Goal: Task Accomplishment & Management: Complete application form

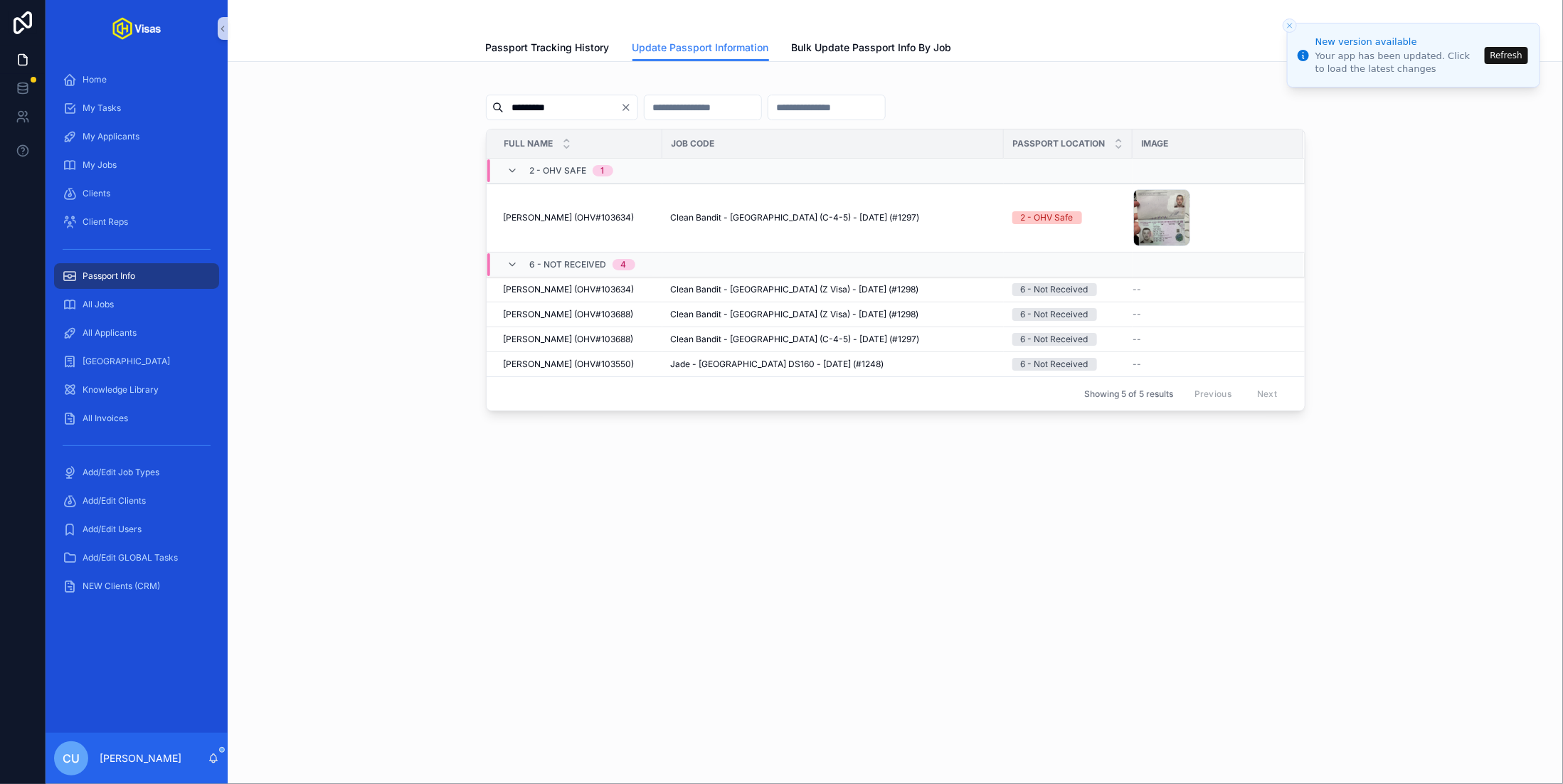
click at [1502, 58] on button "Refresh" at bounding box center [1506, 55] width 43 height 17
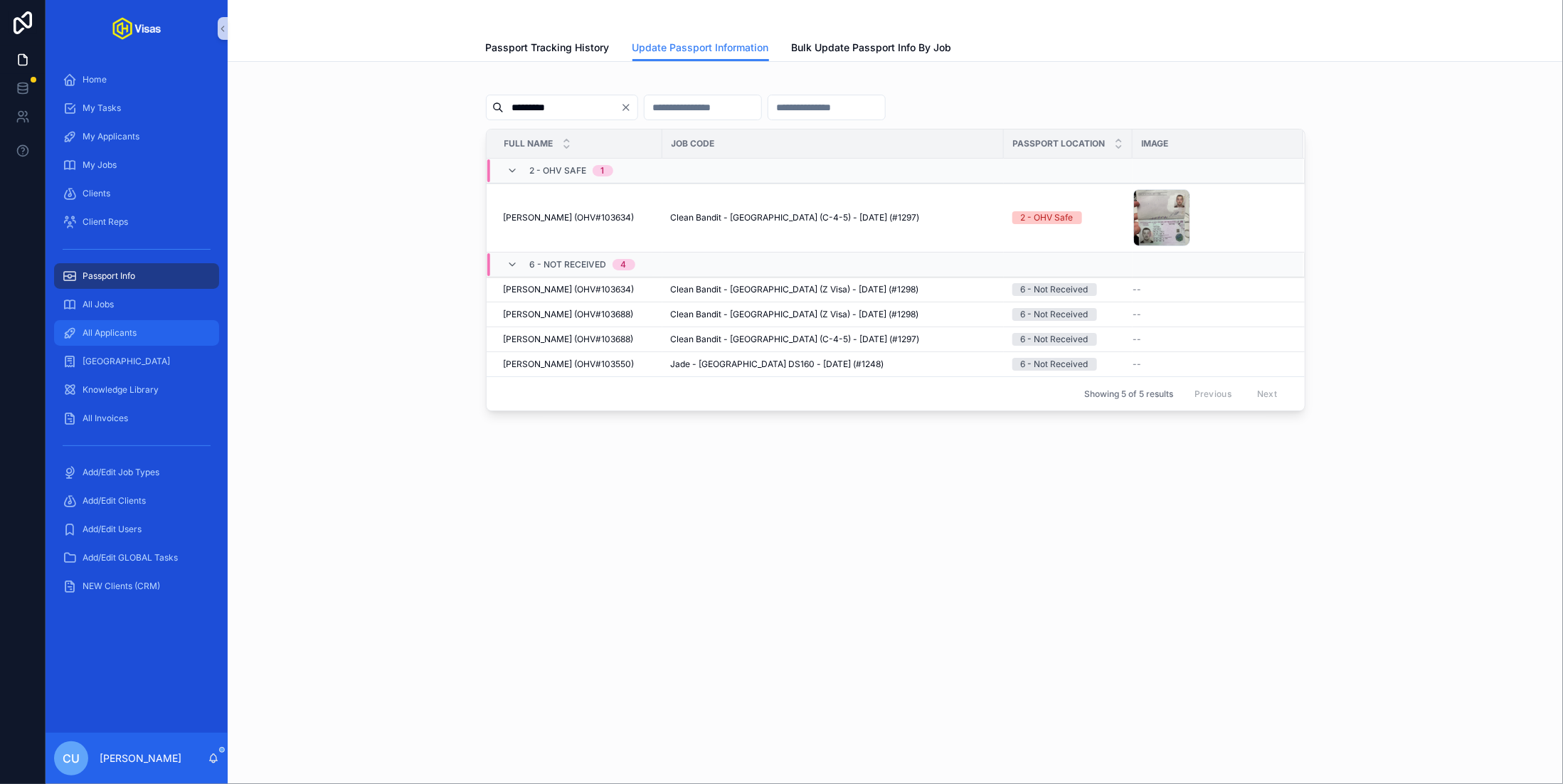
click at [132, 339] on div "All Applicants" at bounding box center [136, 333] width 148 height 23
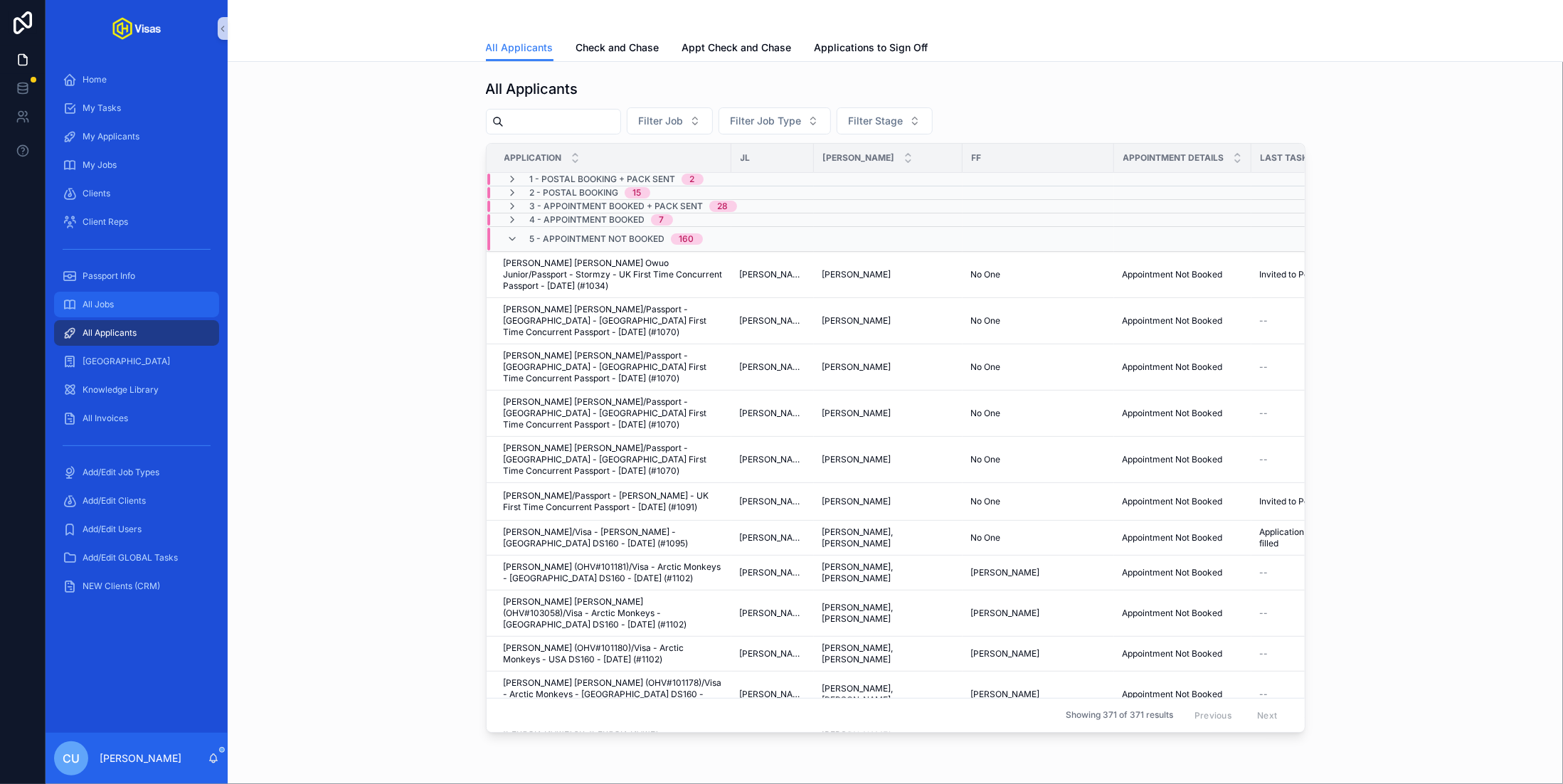
click at [144, 297] on div "All Jobs" at bounding box center [136, 304] width 148 height 23
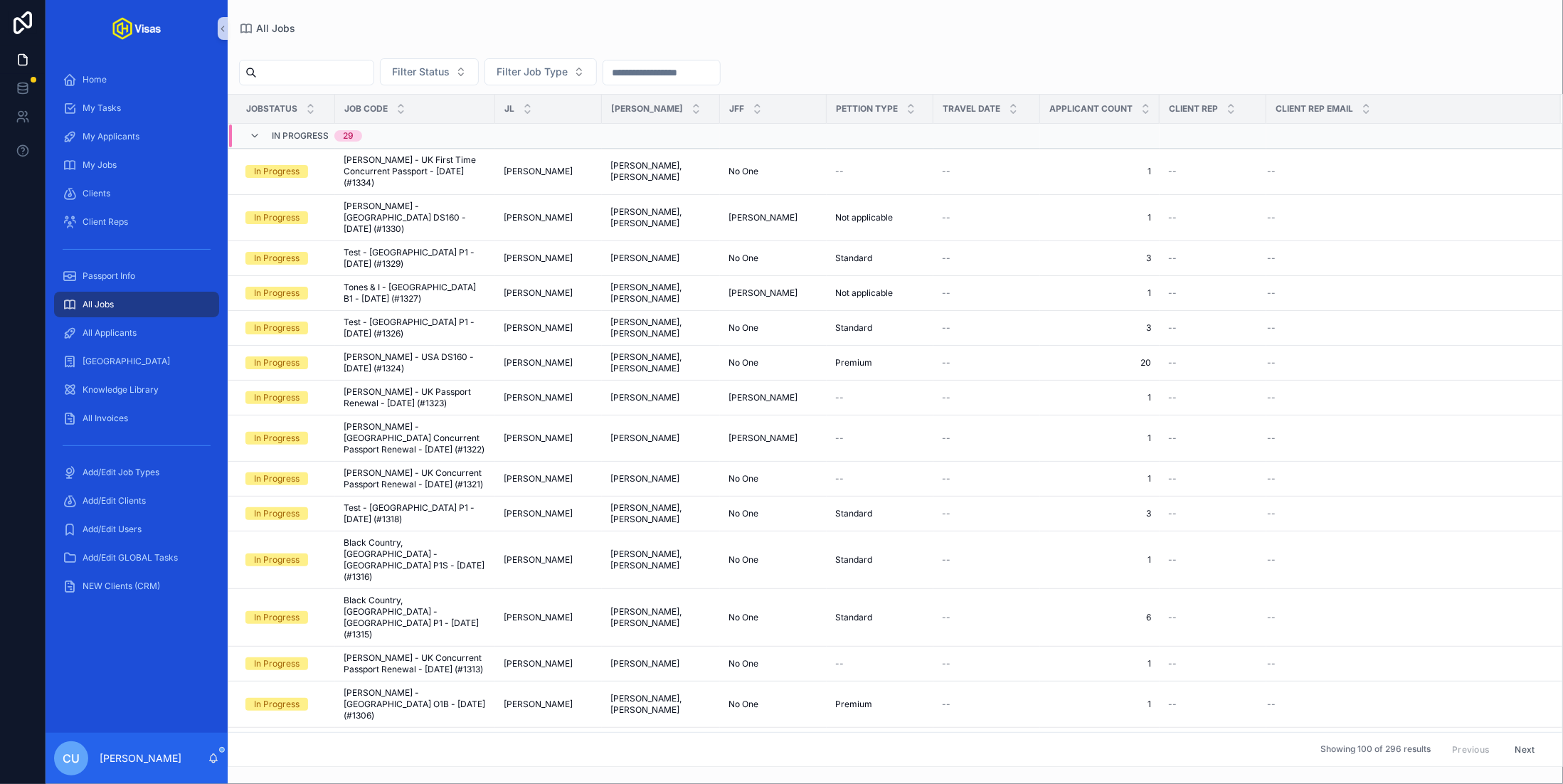
click at [356, 77] on input "scrollable content" at bounding box center [315, 72] width 117 height 20
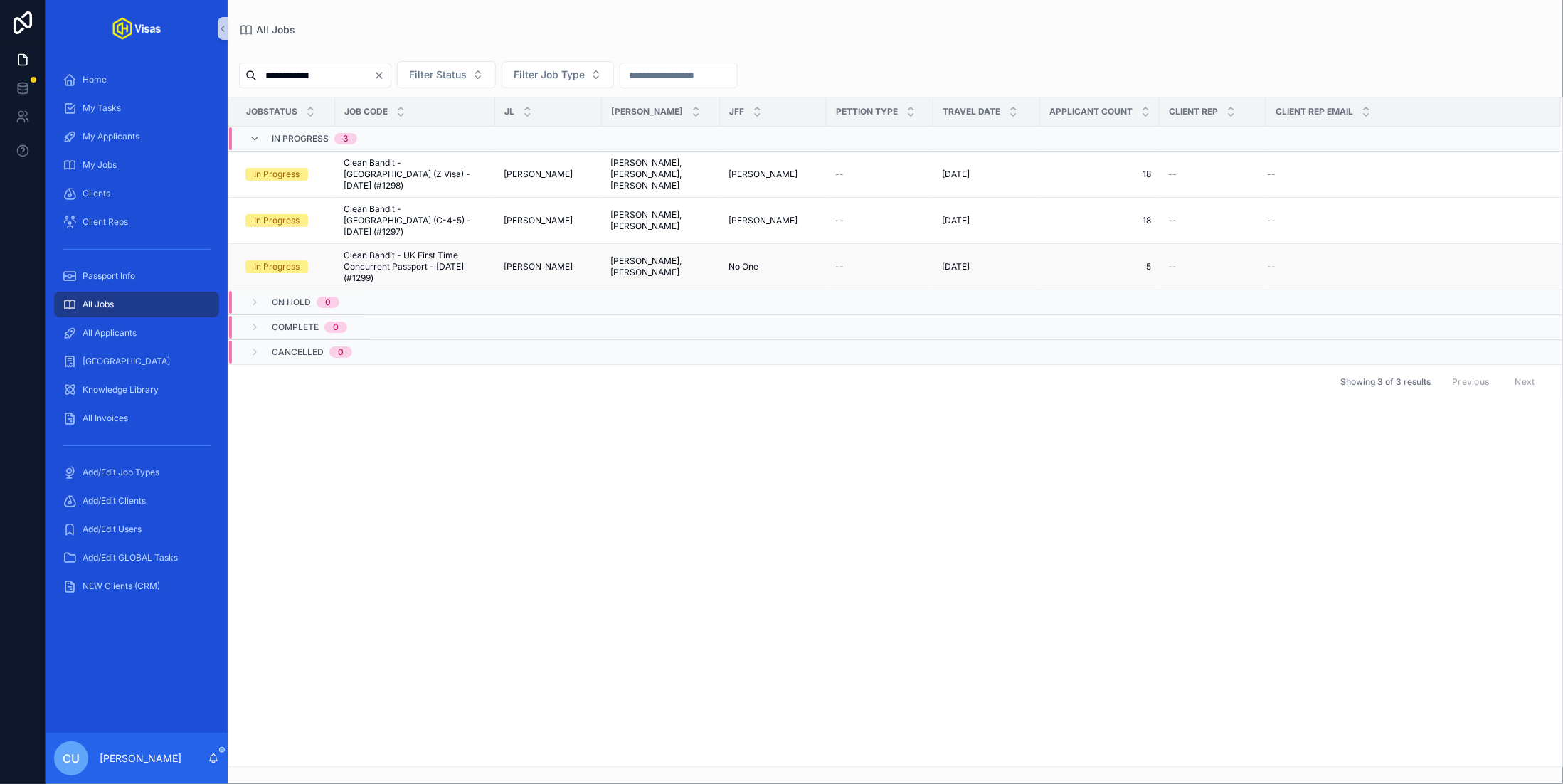
type input "**********"
click at [413, 253] on span "Clean Bandit - UK First Time Concurrent Passport - [DATE] (#1299)" at bounding box center [415, 267] width 143 height 34
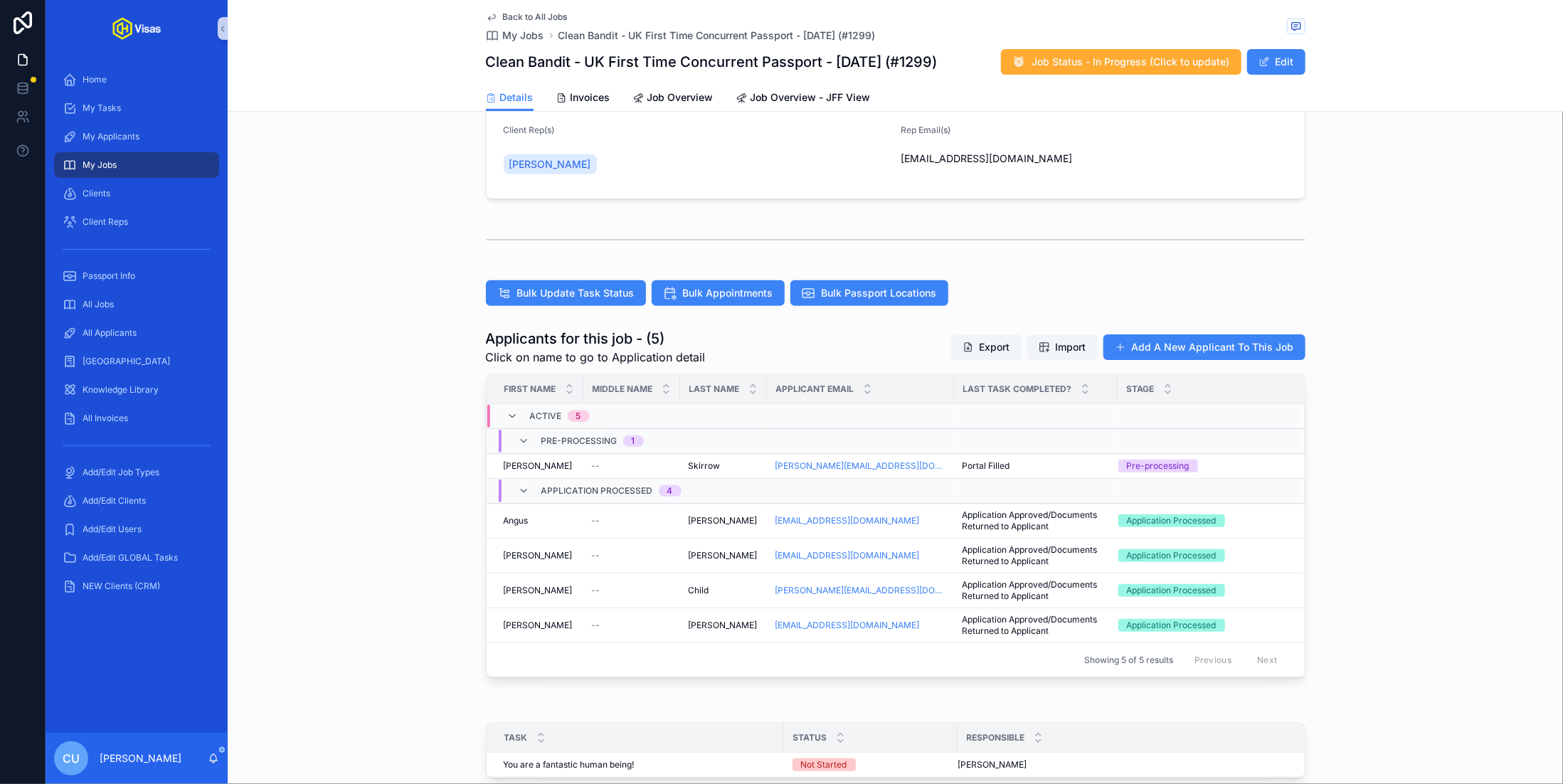
scroll to position [248, 0]
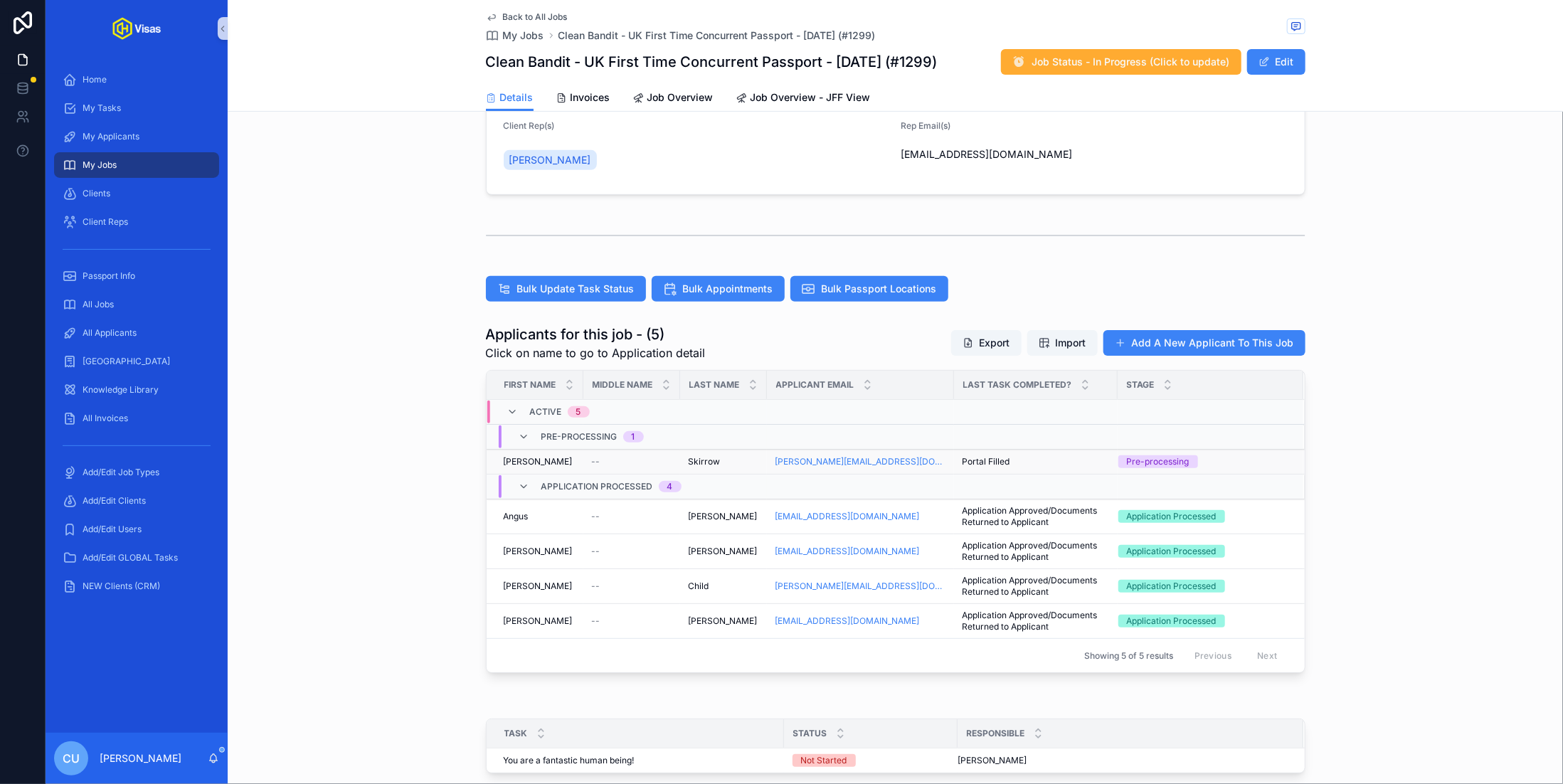
click at [602, 459] on div "--" at bounding box center [632, 462] width 80 height 11
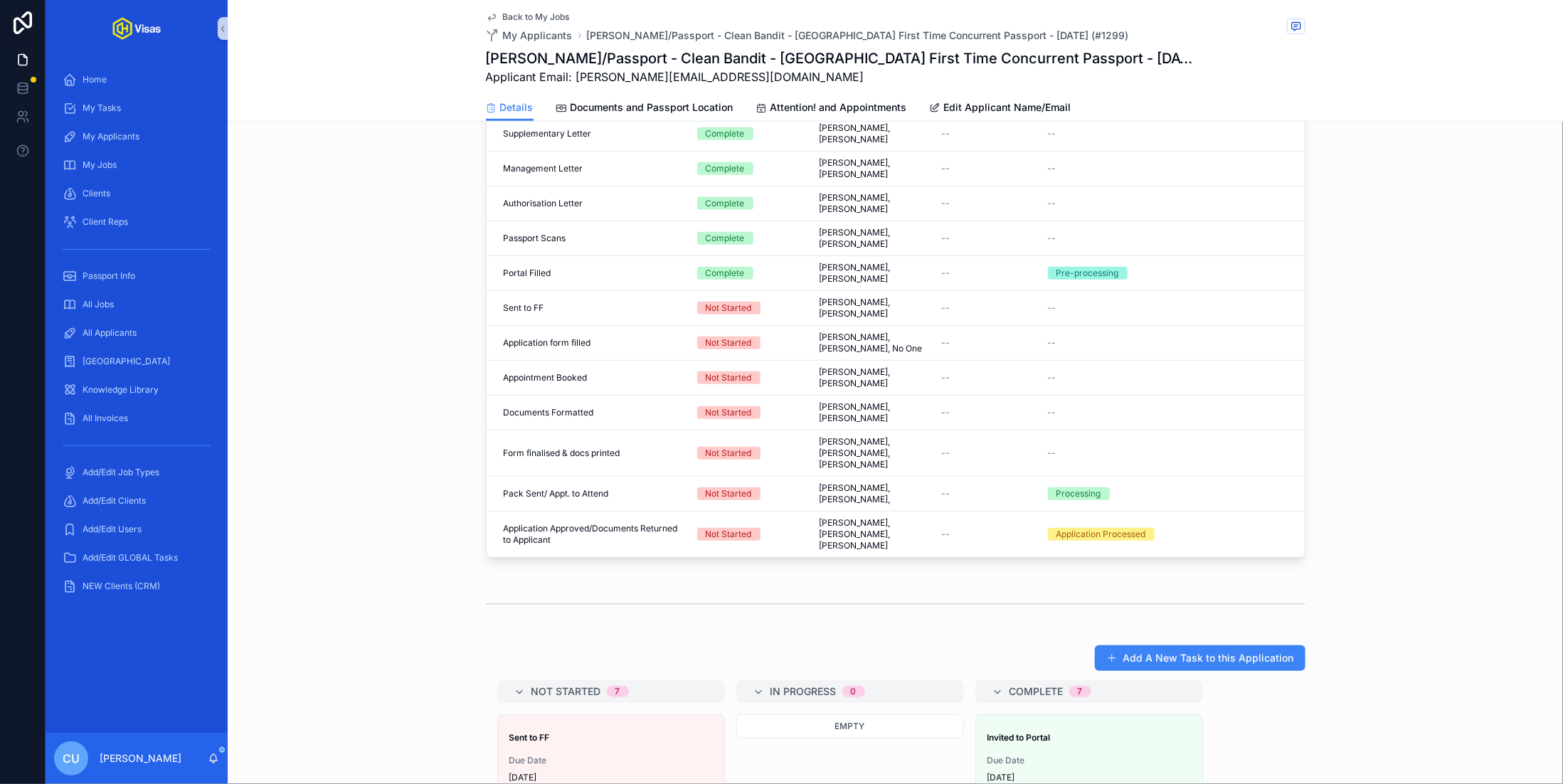
scroll to position [450, 0]
click at [1249, 503] on span "Complete all tasks above!" at bounding box center [1239, 509] width 104 height 11
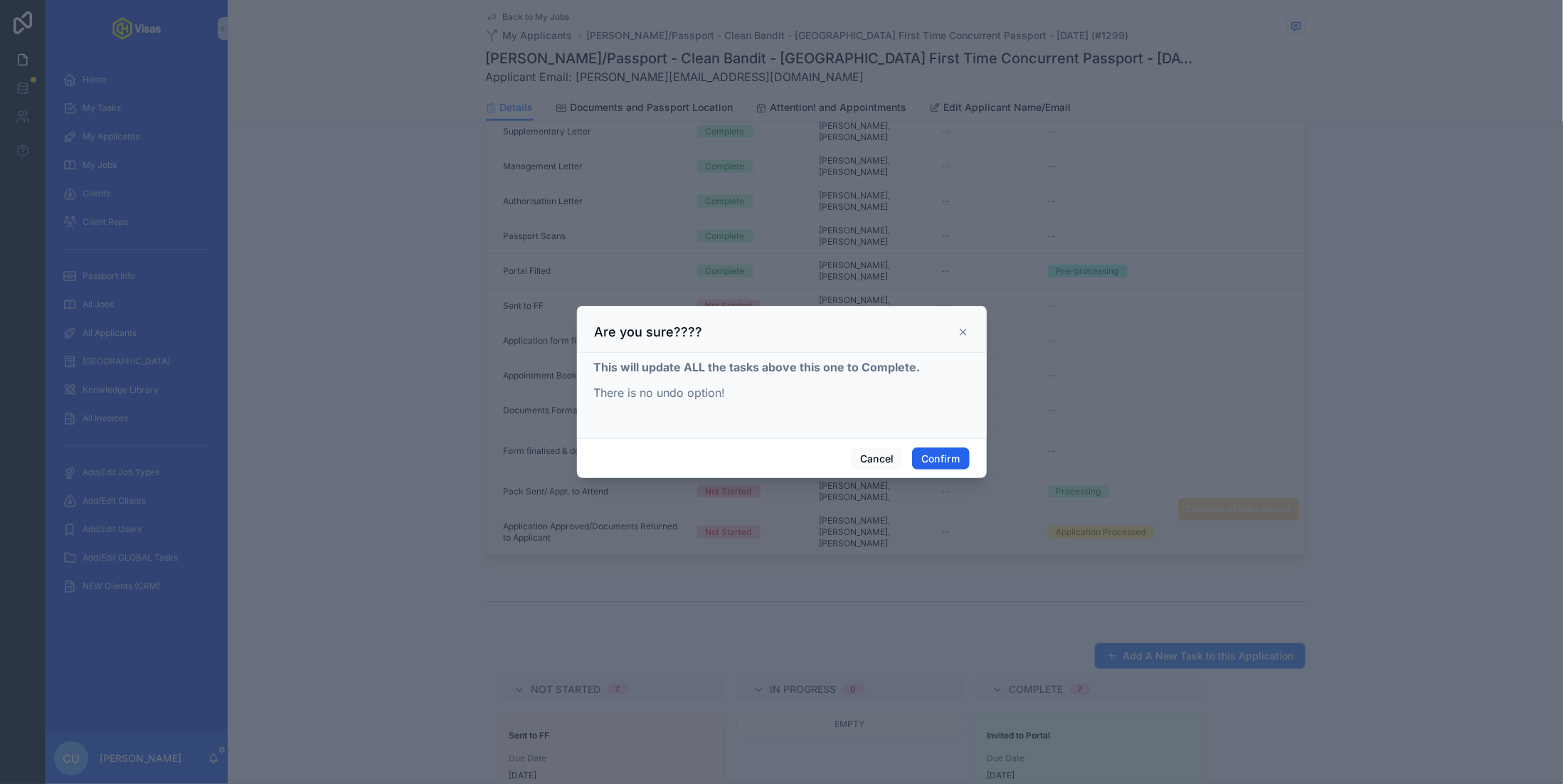
click at [926, 450] on button "Confirm" at bounding box center [940, 459] width 57 height 23
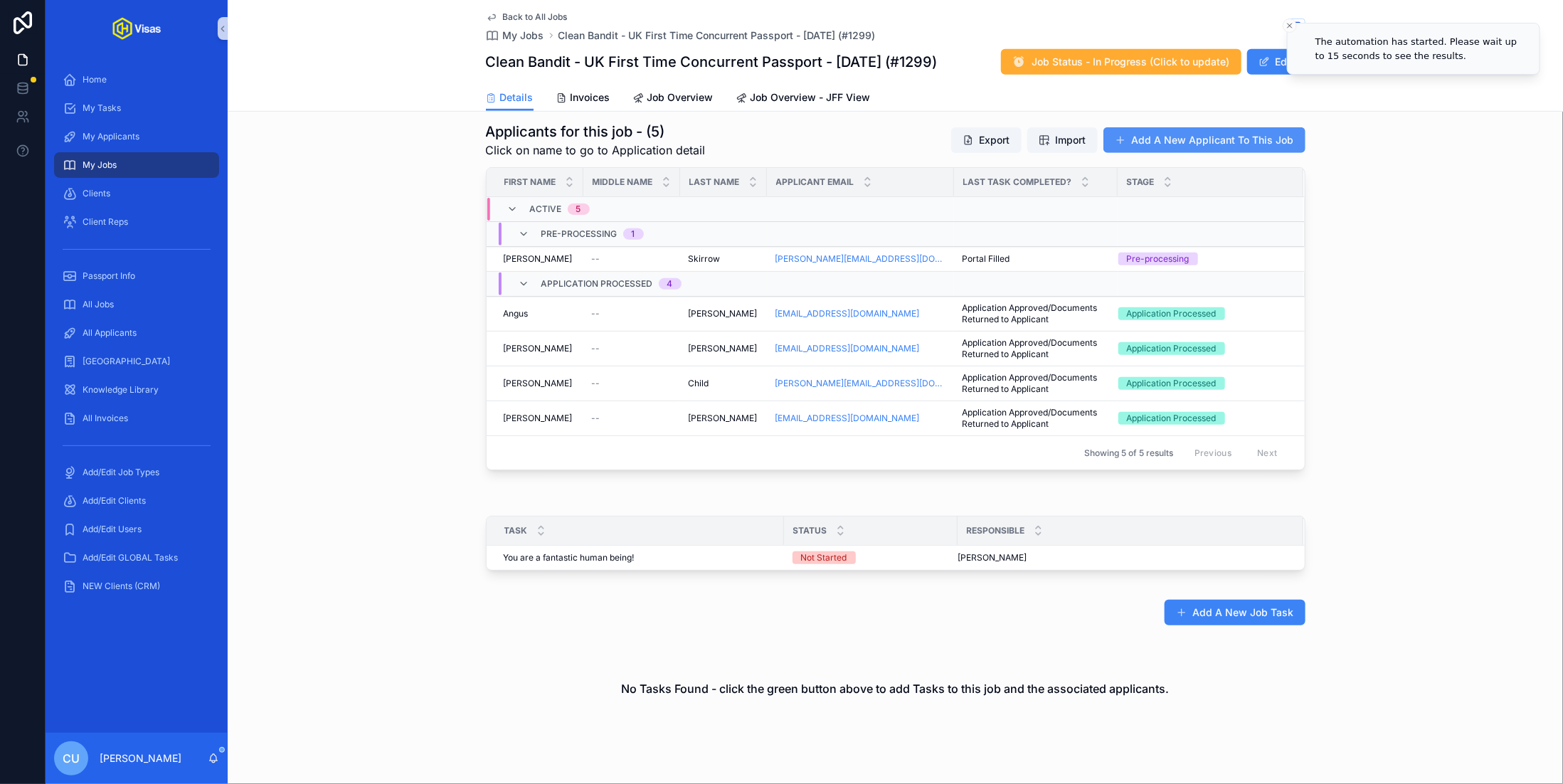
click at [1199, 145] on button "Add A New Applicant To This Job" at bounding box center [1204, 140] width 202 height 26
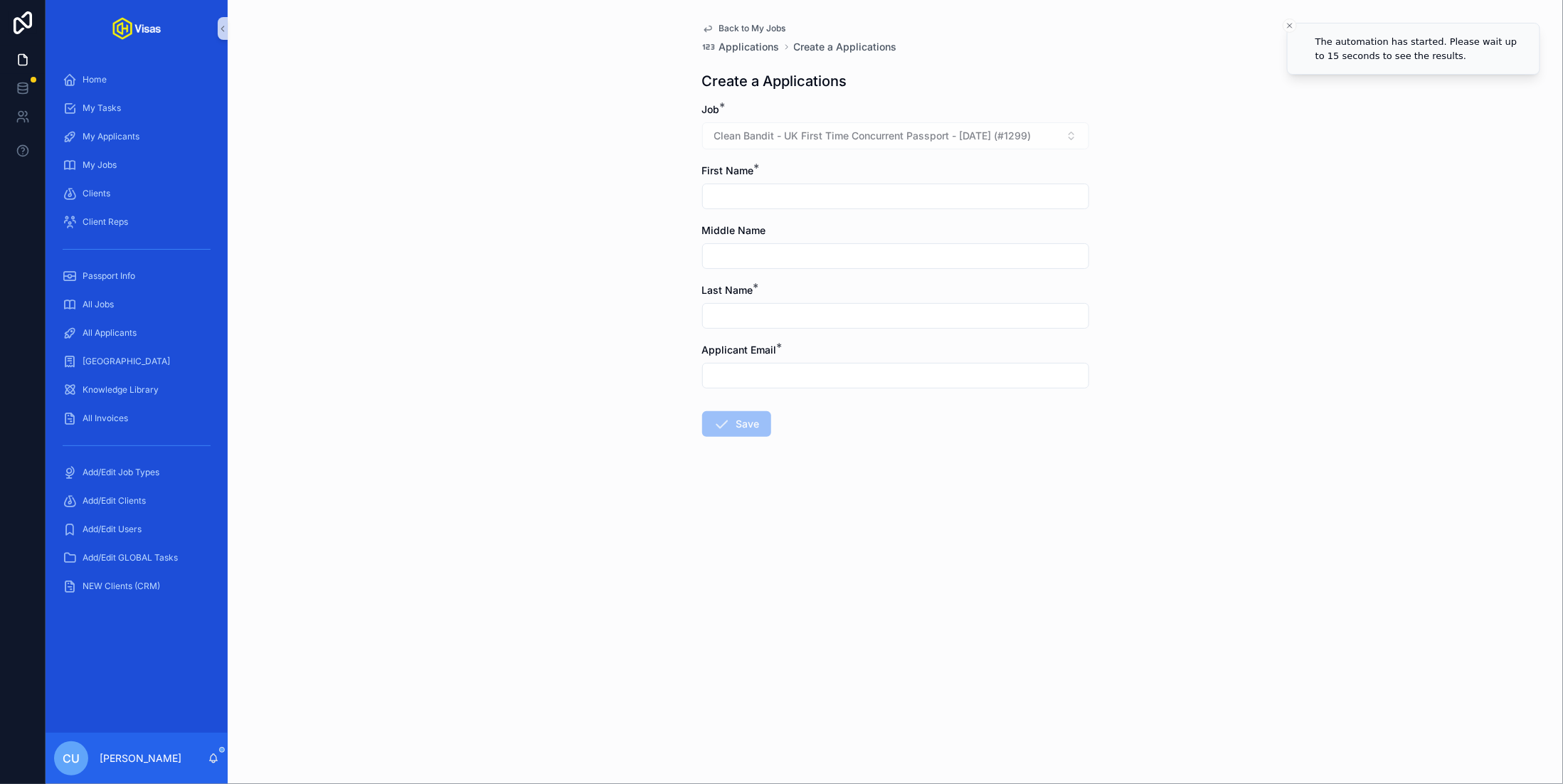
click at [807, 190] on input "scrollable content" at bounding box center [896, 196] width 386 height 20
type input "******"
paste input "**********"
type input "**********"
click at [745, 375] on input "scrollable content" at bounding box center [896, 375] width 386 height 20
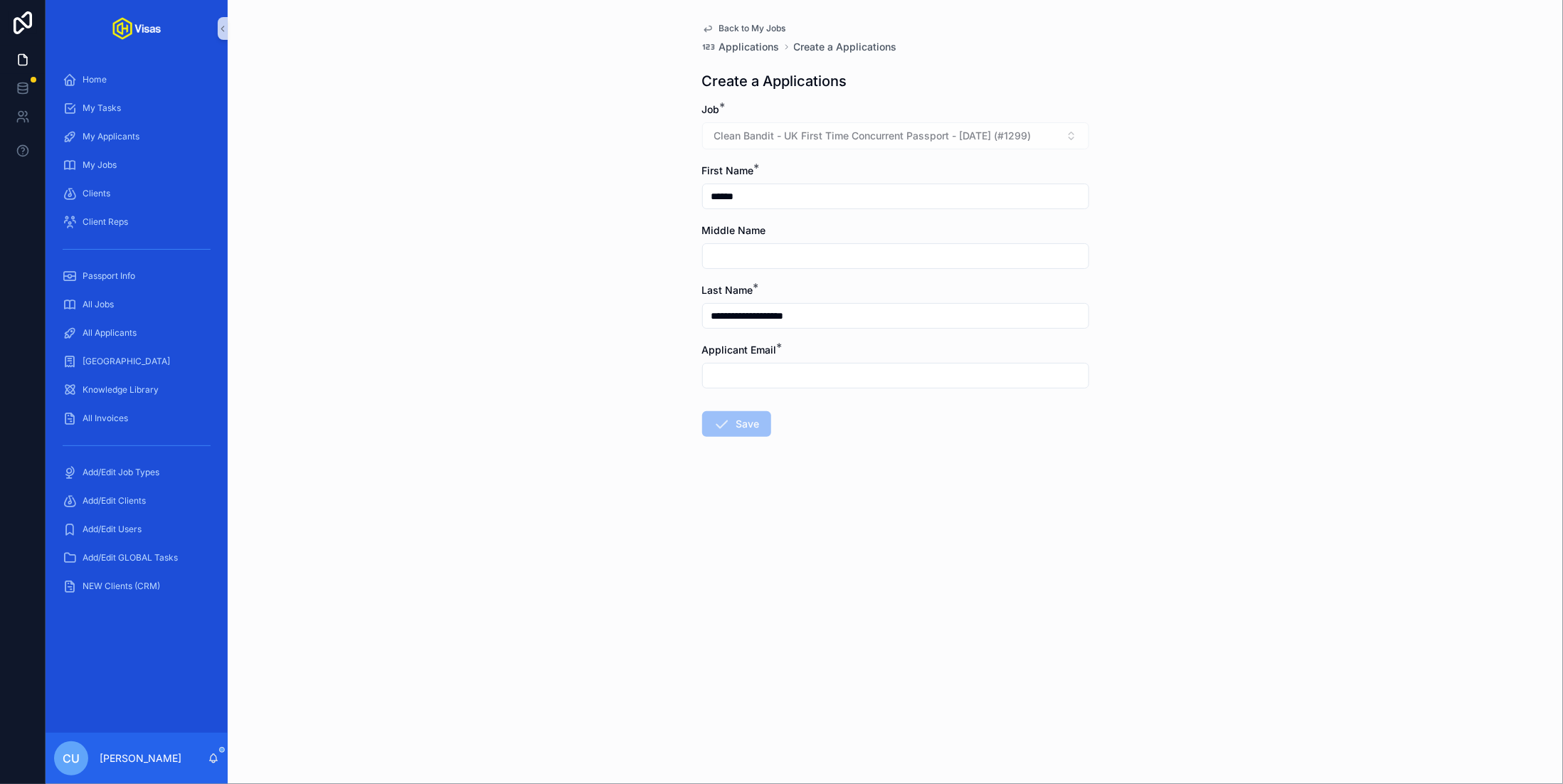
paste input "**********"
type input "**********"
click at [739, 428] on button "Save" at bounding box center [736, 424] width 69 height 26
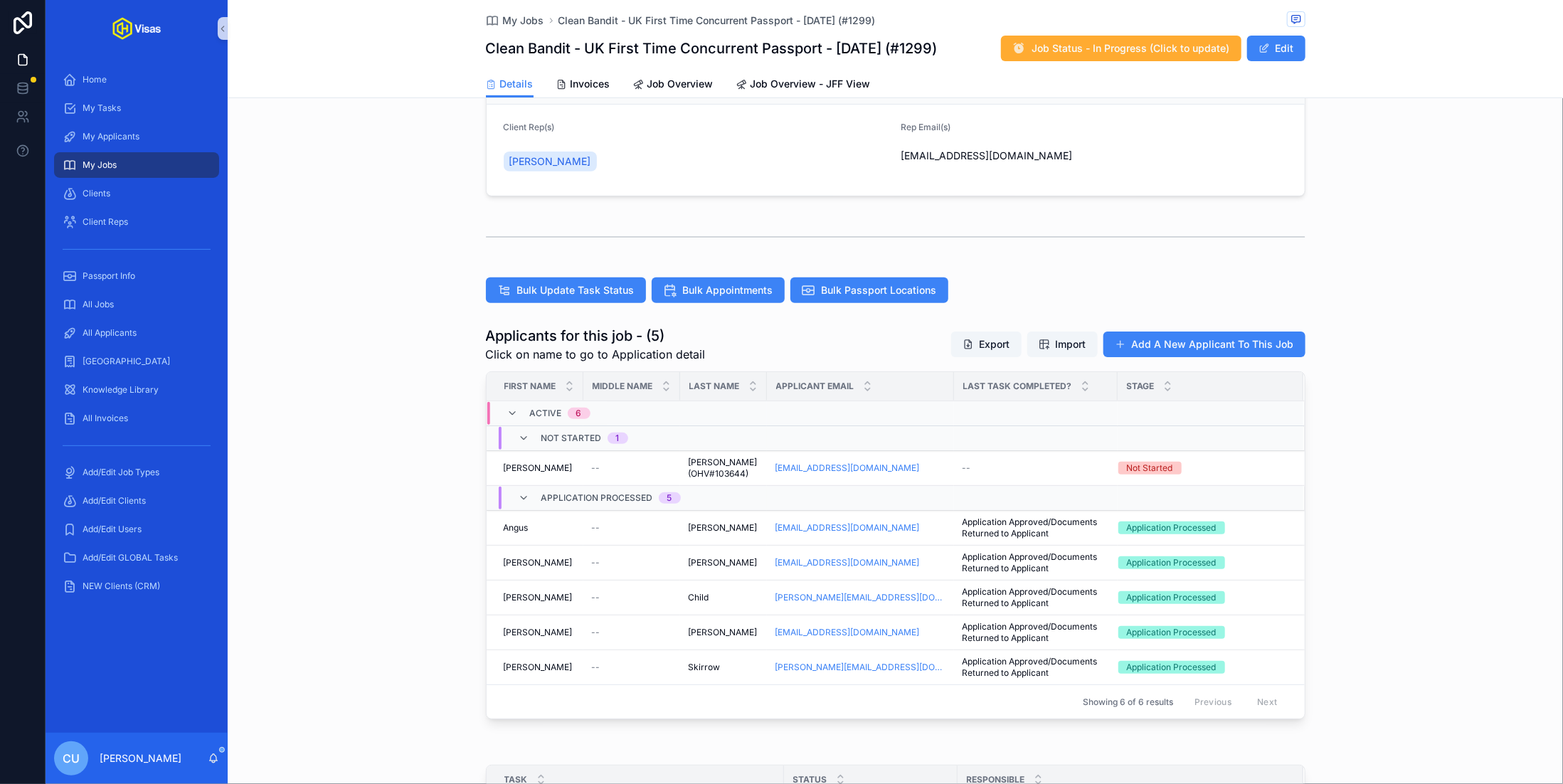
scroll to position [237, 0]
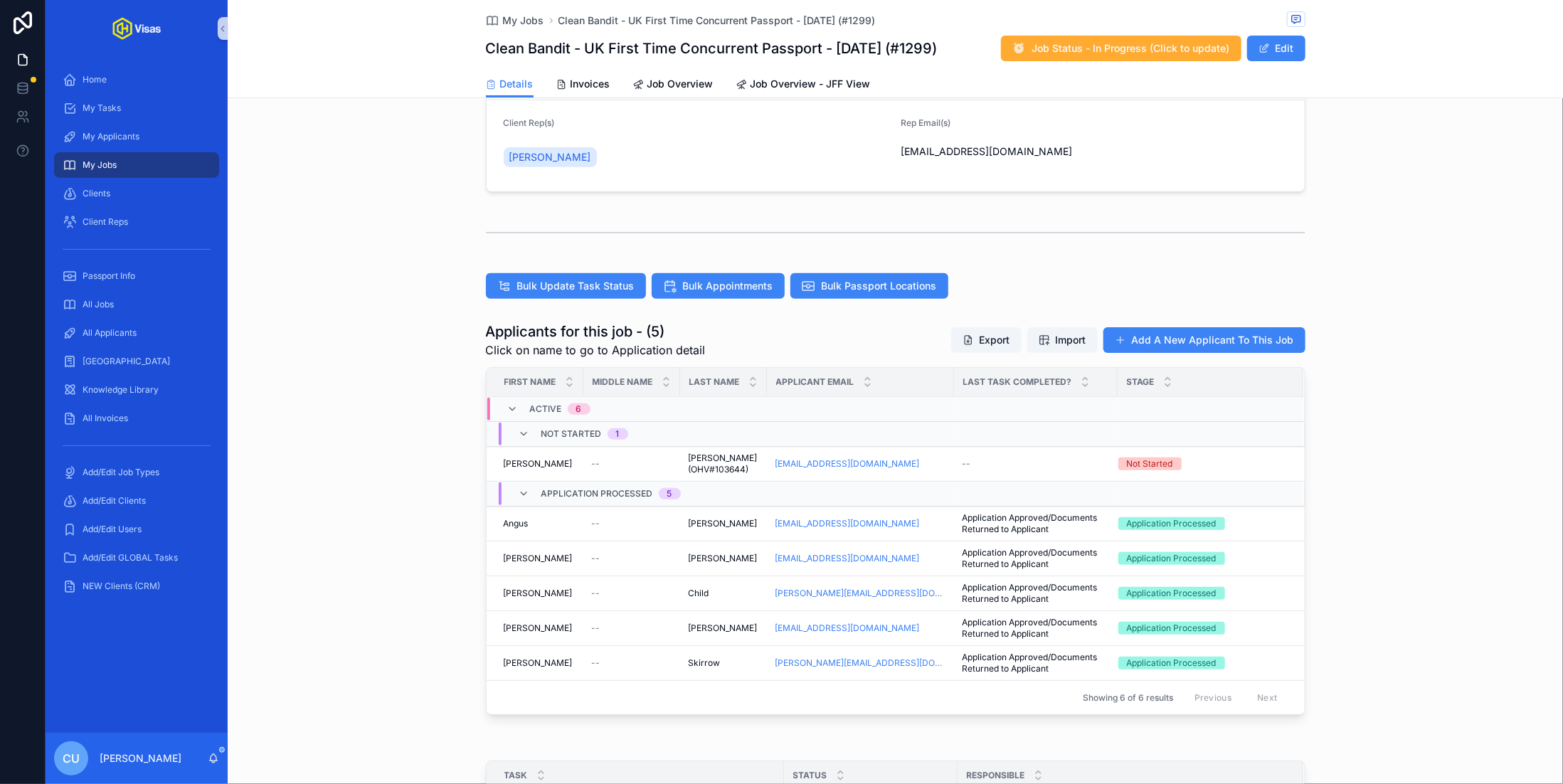
click at [593, 465] on span "--" at bounding box center [596, 463] width 9 height 11
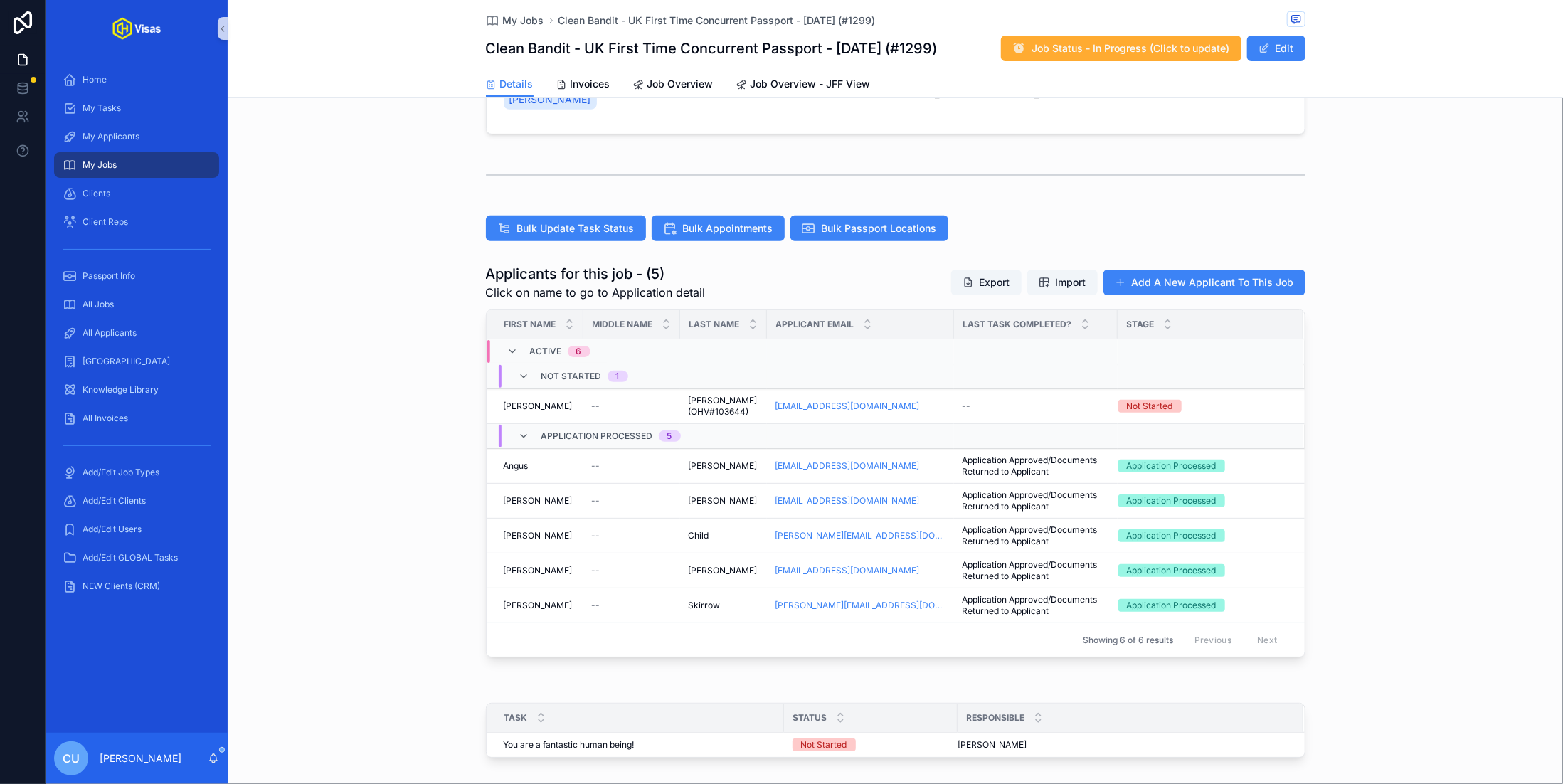
scroll to position [296, 0]
click at [555, 399] on div "[PERSON_NAME]" at bounding box center [539, 405] width 71 height 11
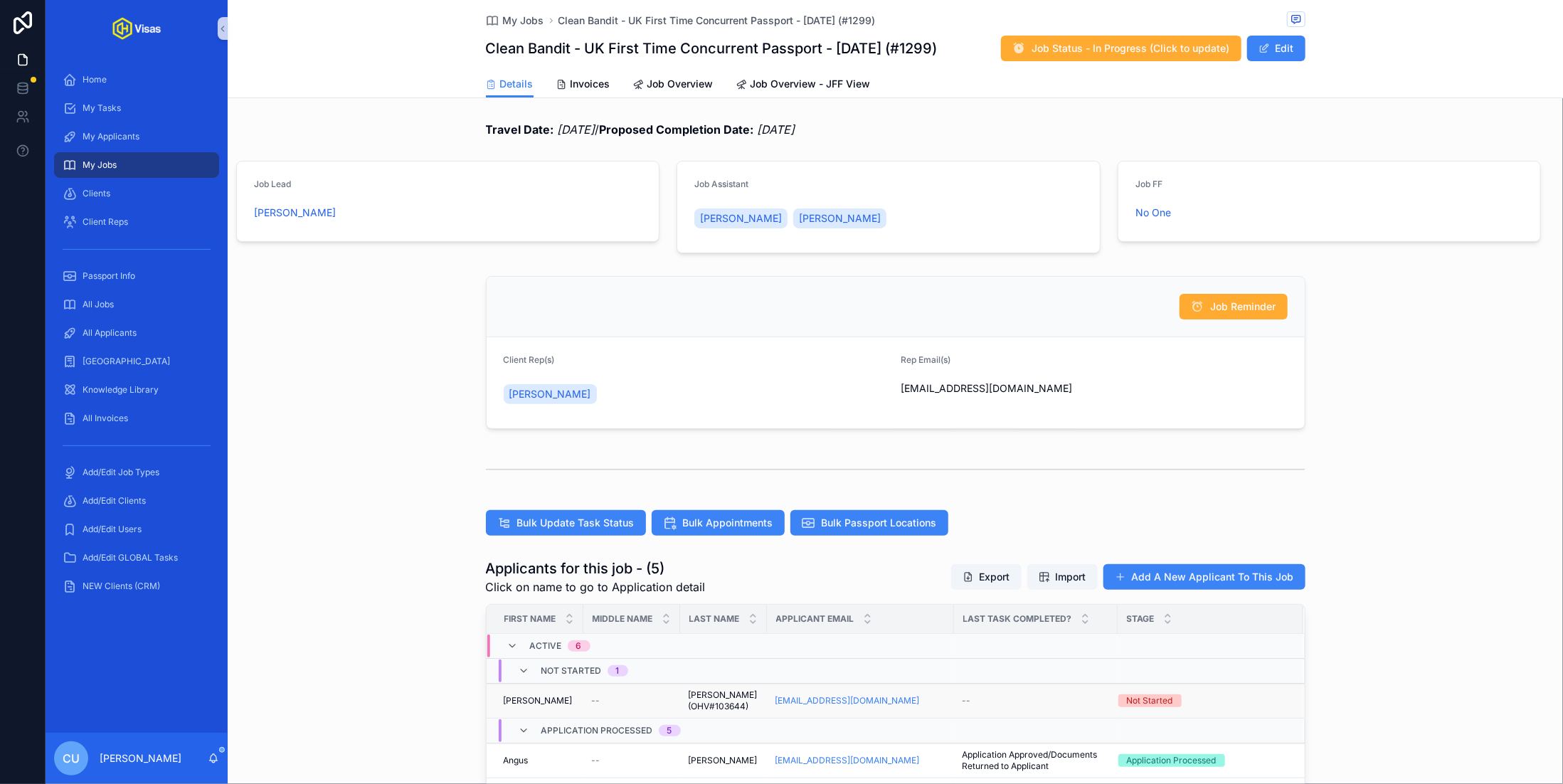
click at [566, 700] on div "[PERSON_NAME]" at bounding box center [539, 700] width 71 height 11
click at [1284, 43] on button "Edit" at bounding box center [1276, 49] width 58 height 26
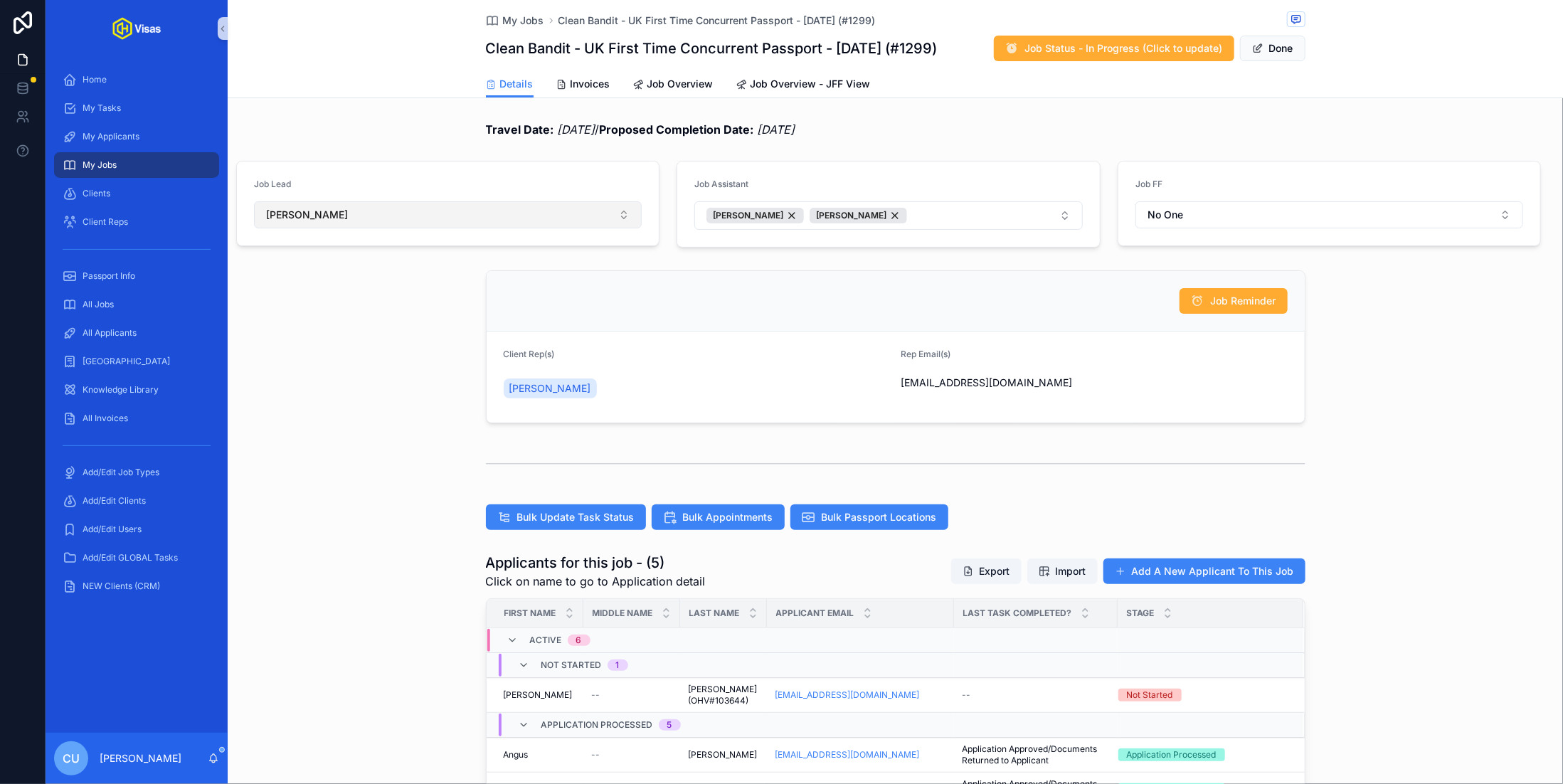
click at [445, 214] on button "[PERSON_NAME]" at bounding box center [448, 214] width 388 height 27
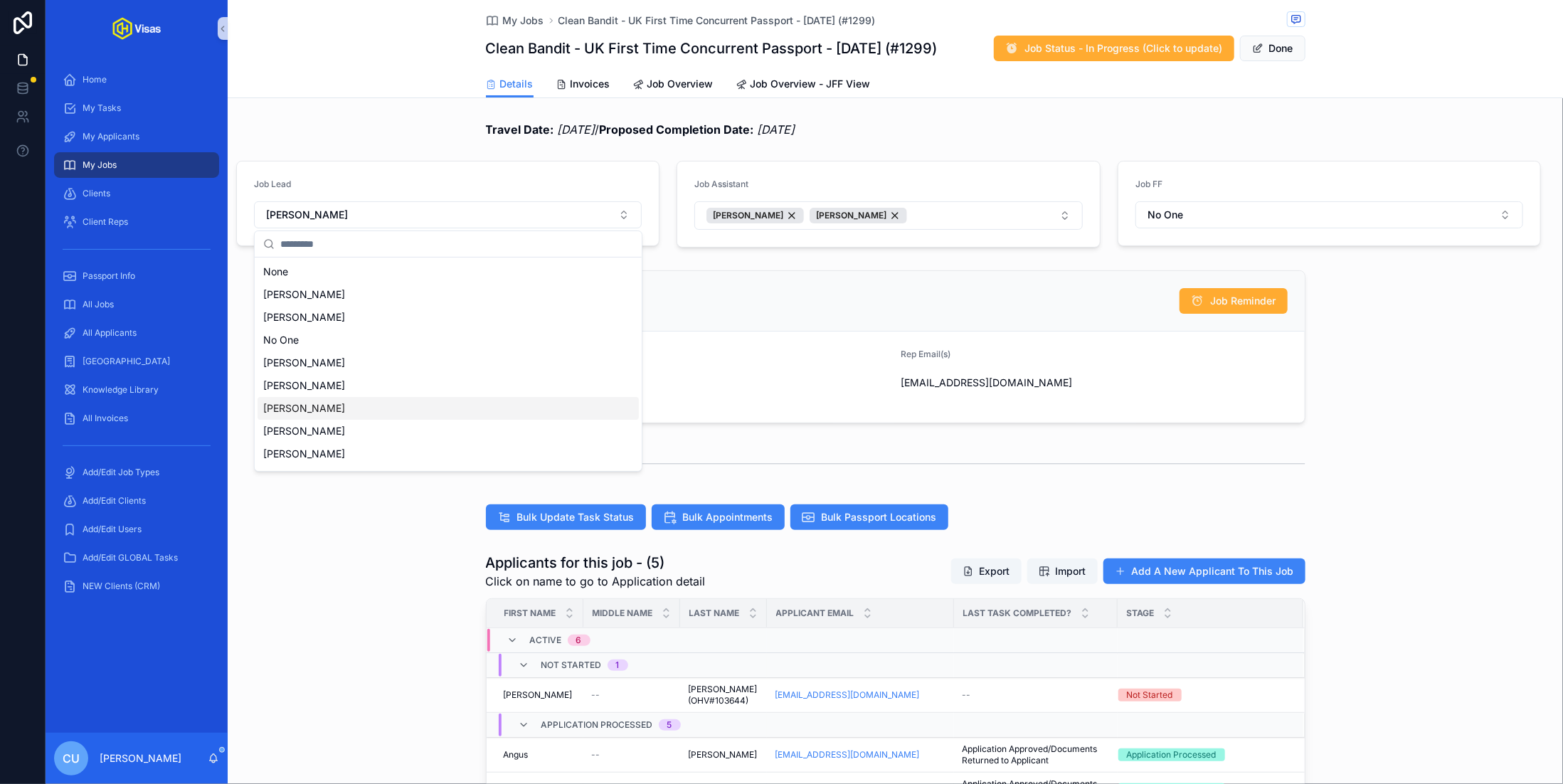
scroll to position [111, 0]
click at [325, 390] on span "[PERSON_NAME]" at bounding box center [304, 389] width 82 height 15
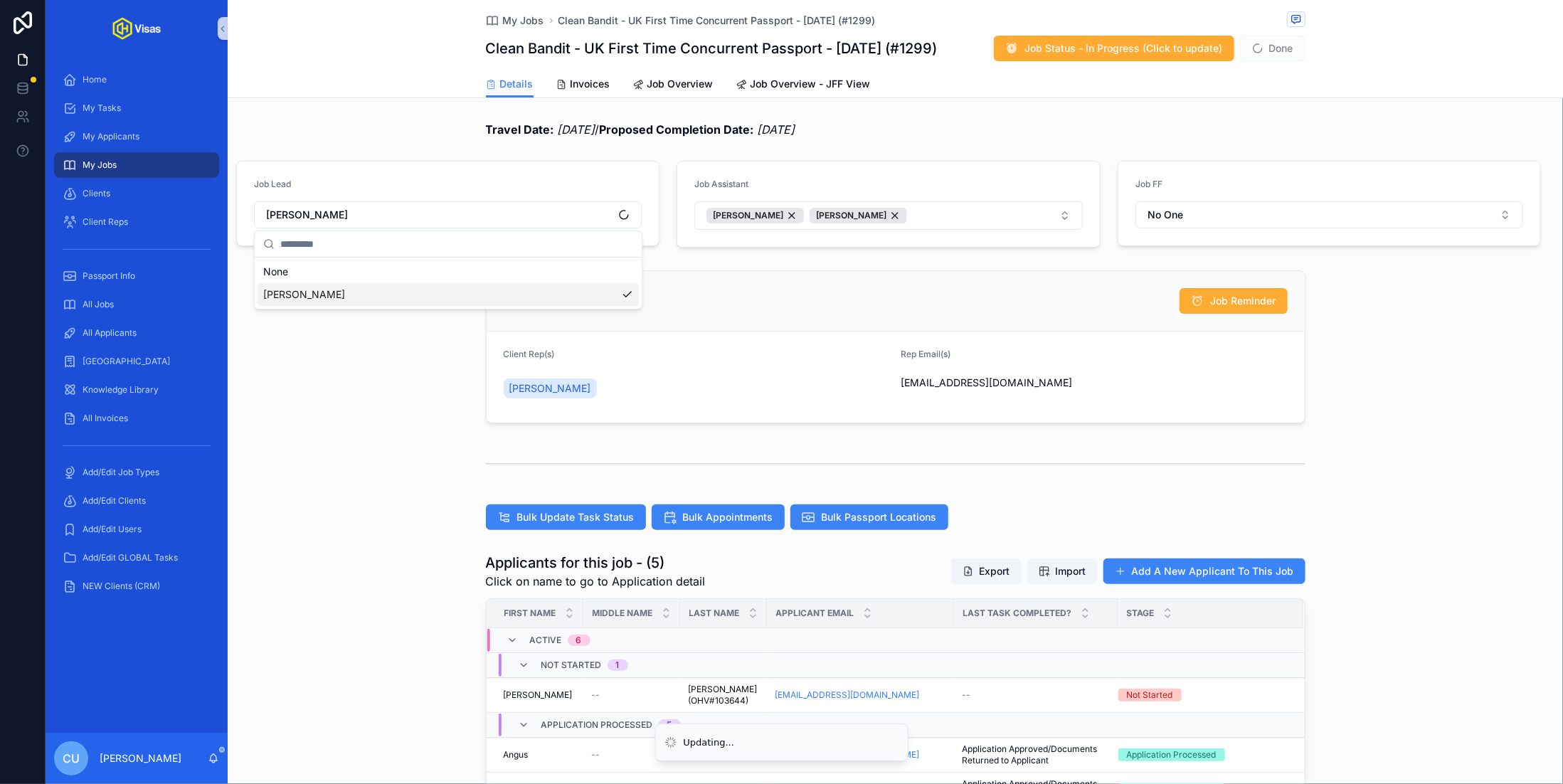
scroll to position [0, 0]
click at [1018, 216] on button "Finn Kverndal Colin Upchurch" at bounding box center [888, 215] width 388 height 28
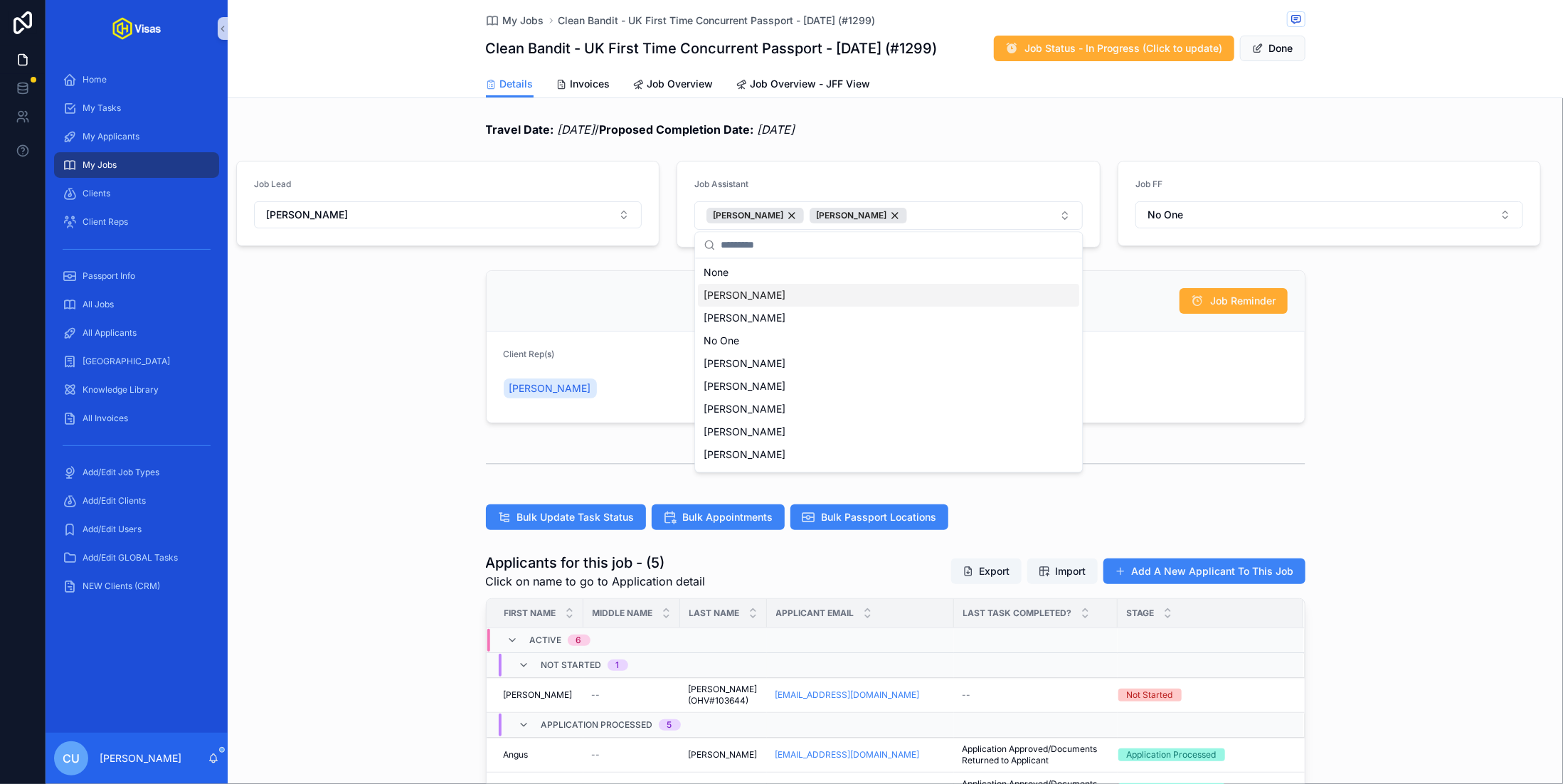
click at [780, 295] on div "Rolly Muanji" at bounding box center [890, 296] width 382 height 23
click at [958, 213] on div "[PERSON_NAME]" at bounding box center [961, 215] width 97 height 15
click at [1139, 325] on div "Job Reminder" at bounding box center [896, 301] width 818 height 60
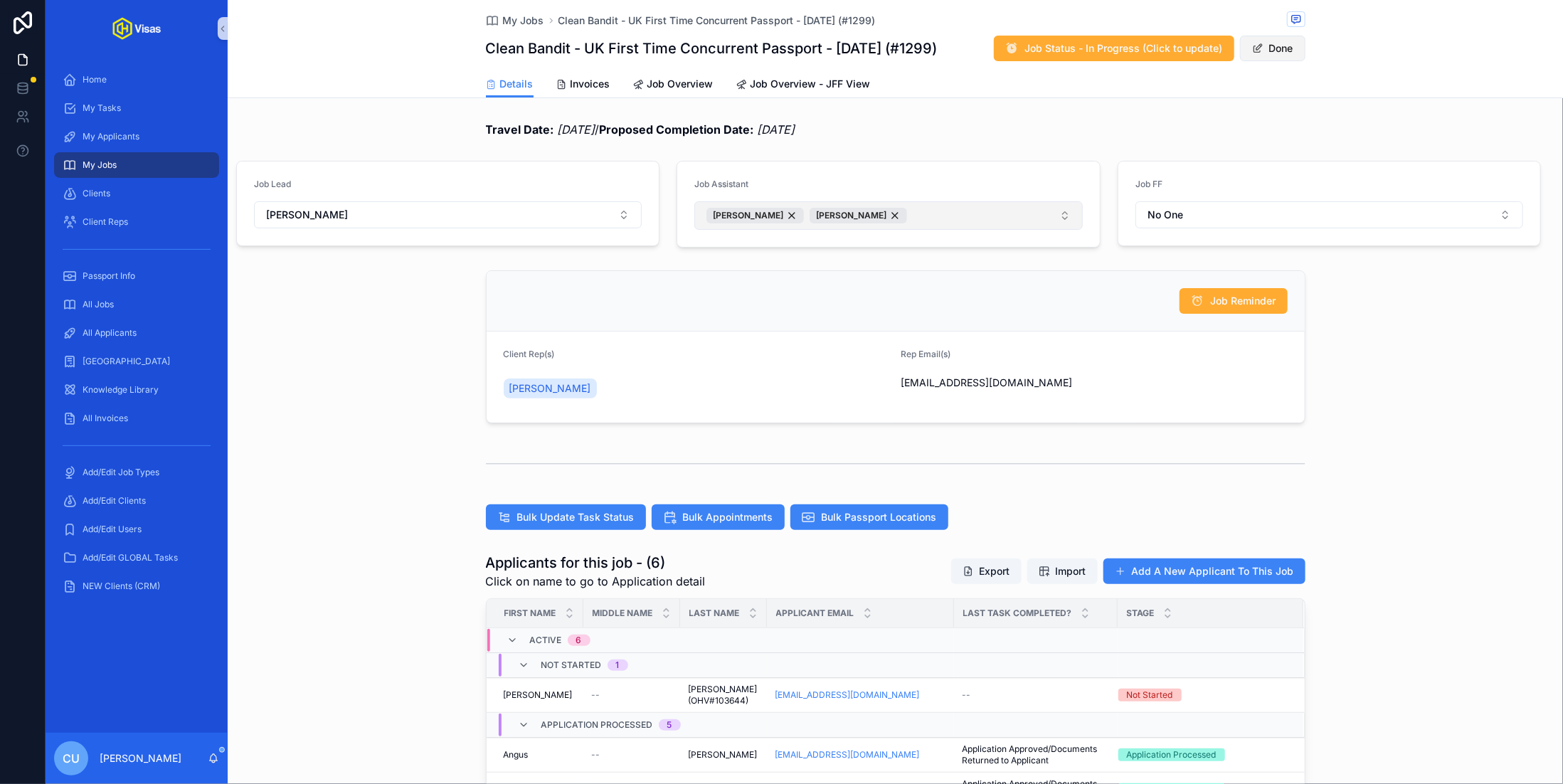
click at [1263, 54] on button "Done" at bounding box center [1272, 49] width 66 height 26
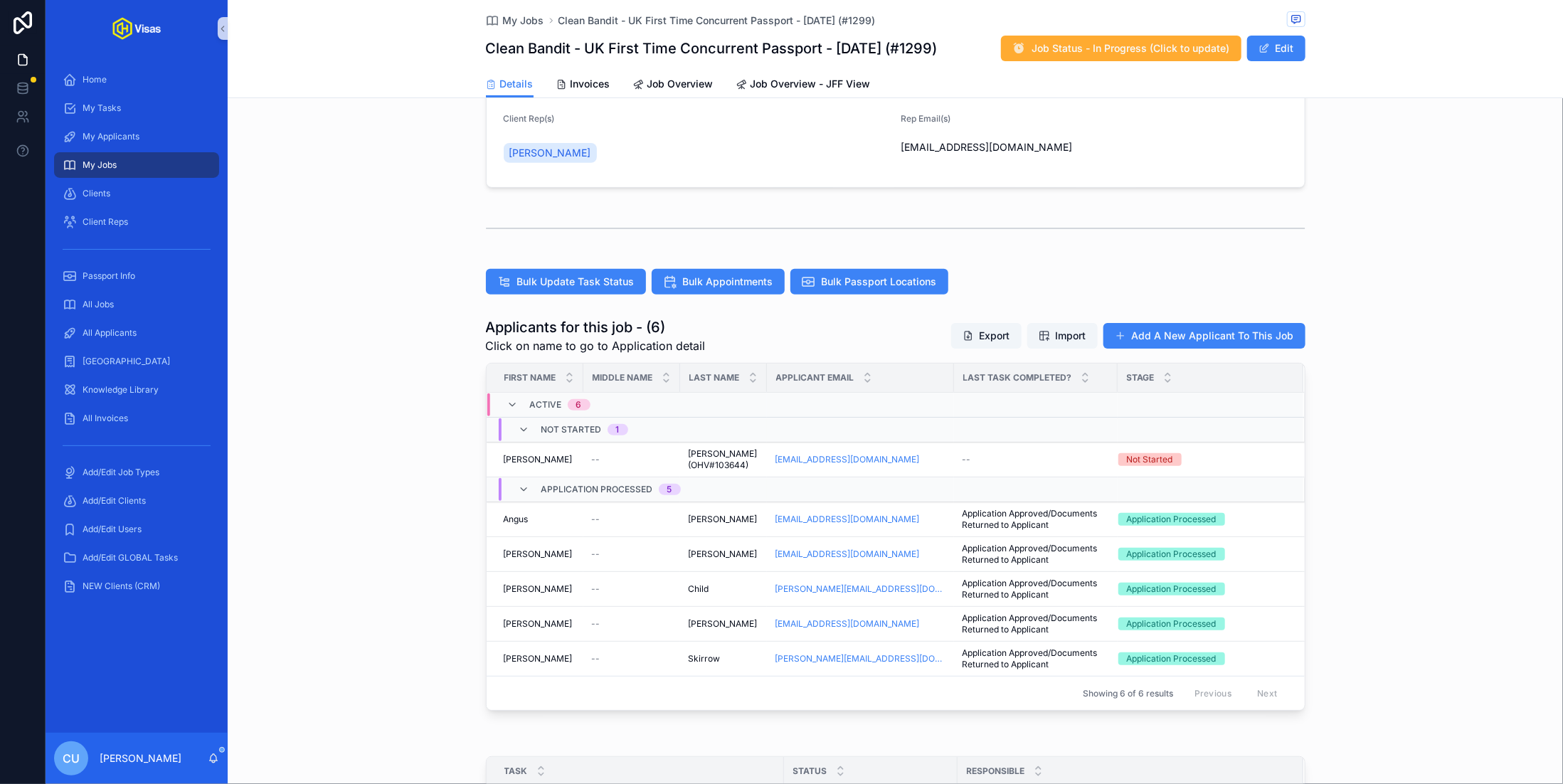
scroll to position [242, 0]
click at [572, 454] on div "[PERSON_NAME]" at bounding box center [539, 459] width 71 height 11
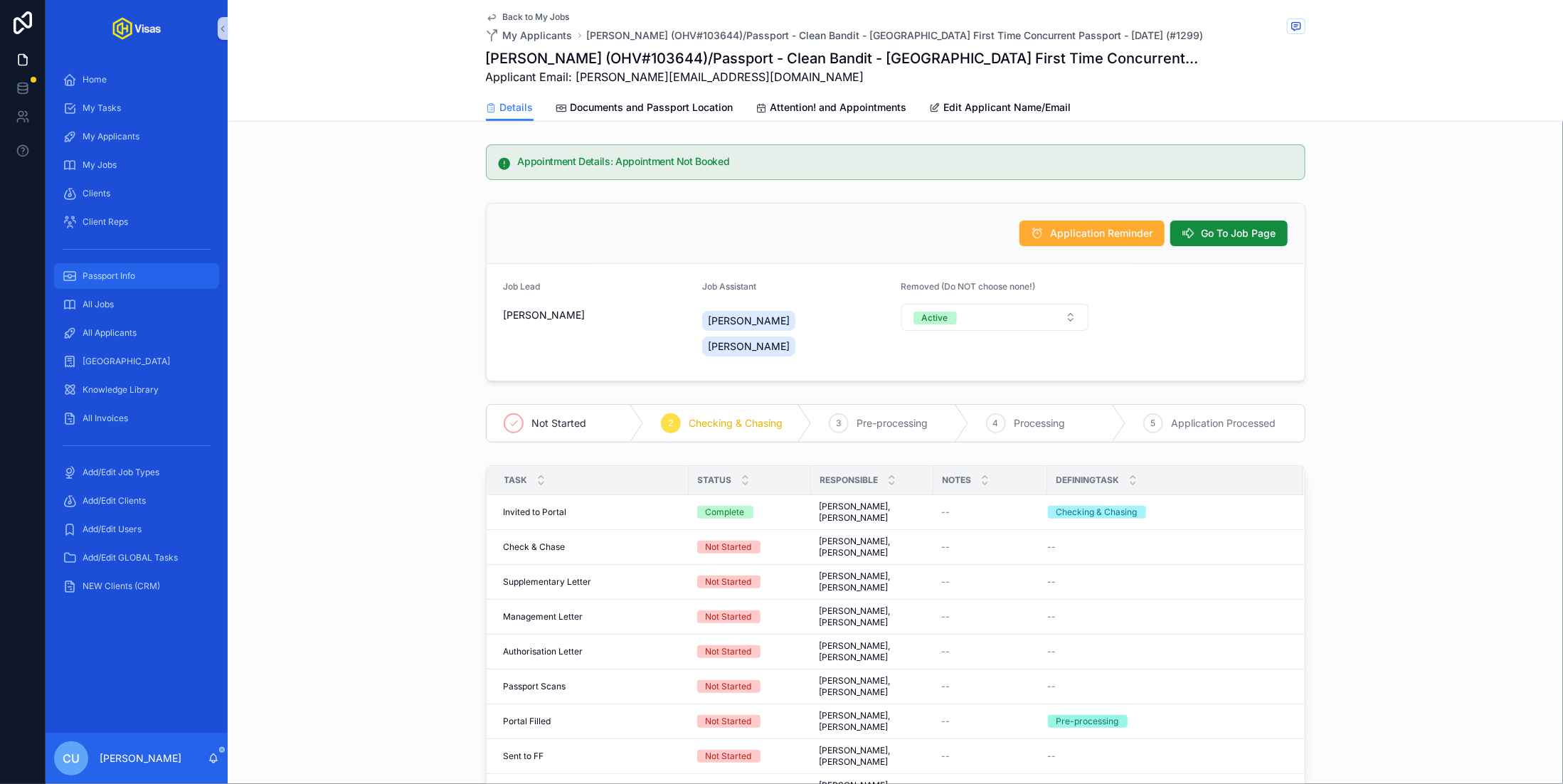
click at [127, 275] on span "Passport Info" at bounding box center [109, 276] width 53 height 11
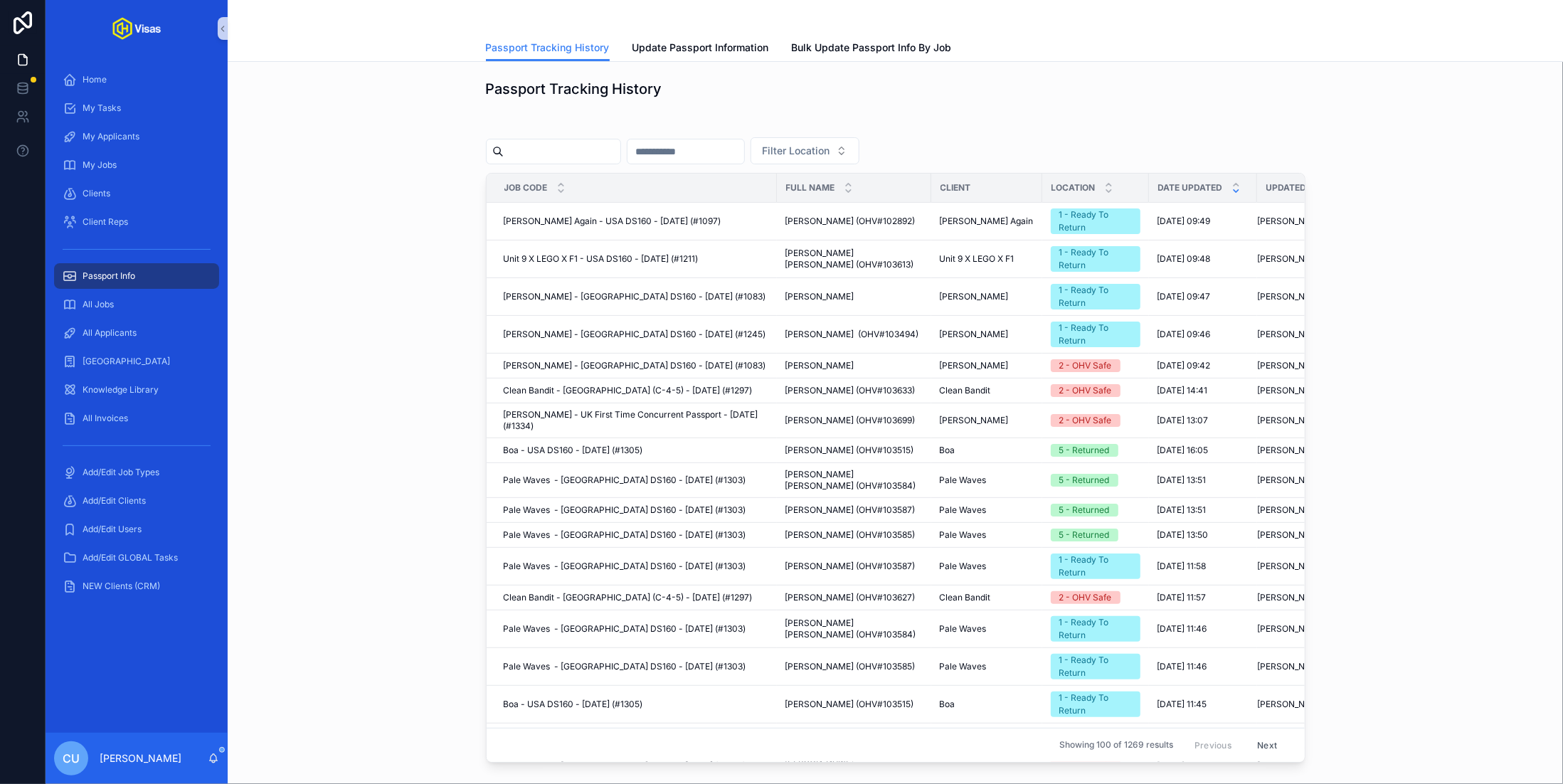
click at [580, 157] on input "scrollable content" at bounding box center [562, 151] width 117 height 20
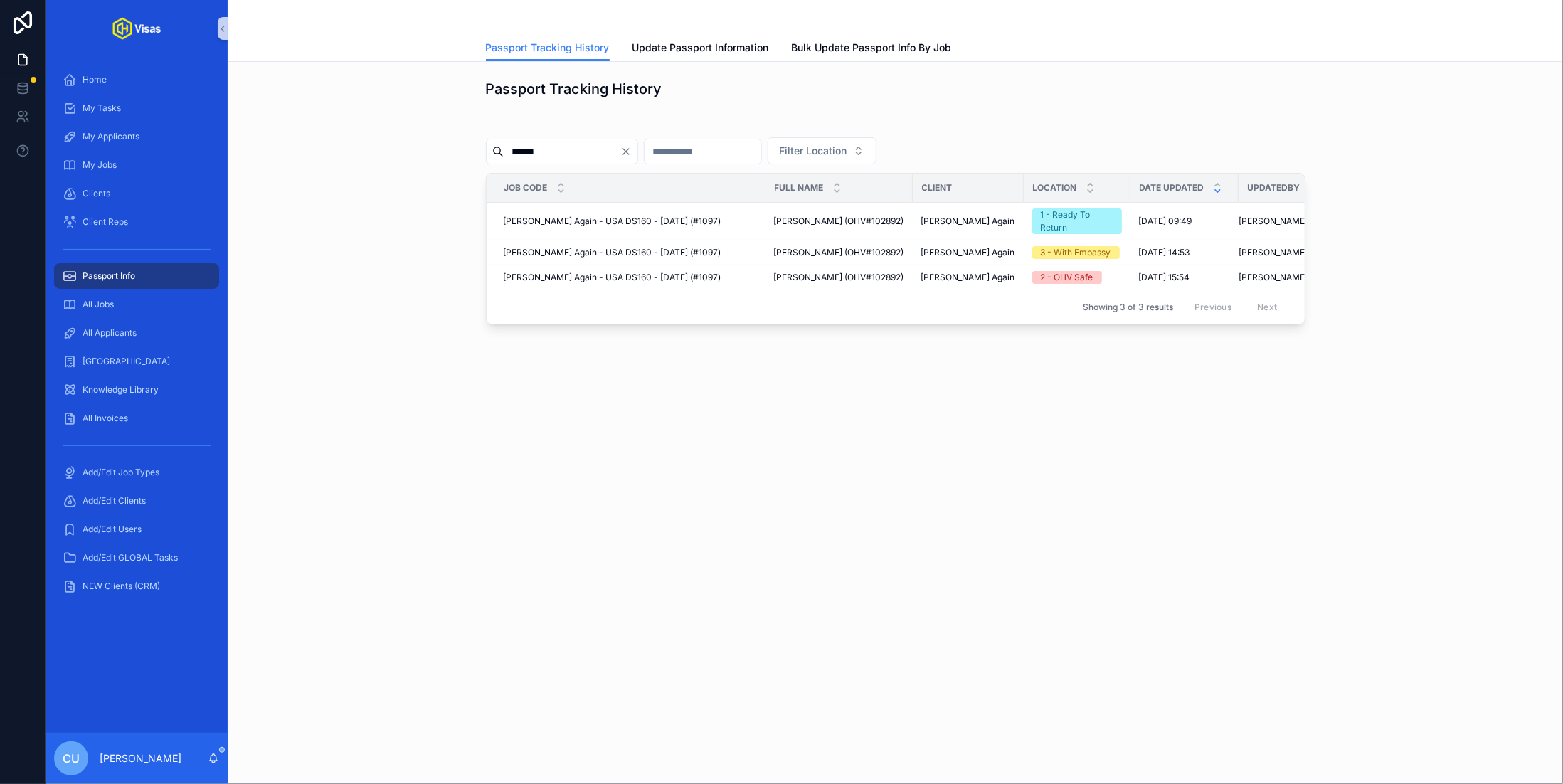
type input "******"
click at [364, 275] on div "****** Filter Location Job Code Full Name Client Location Date updated UpdatedB…" at bounding box center [895, 223] width 1313 height 214
click at [632, 153] on icon "Clear" at bounding box center [626, 152] width 11 height 11
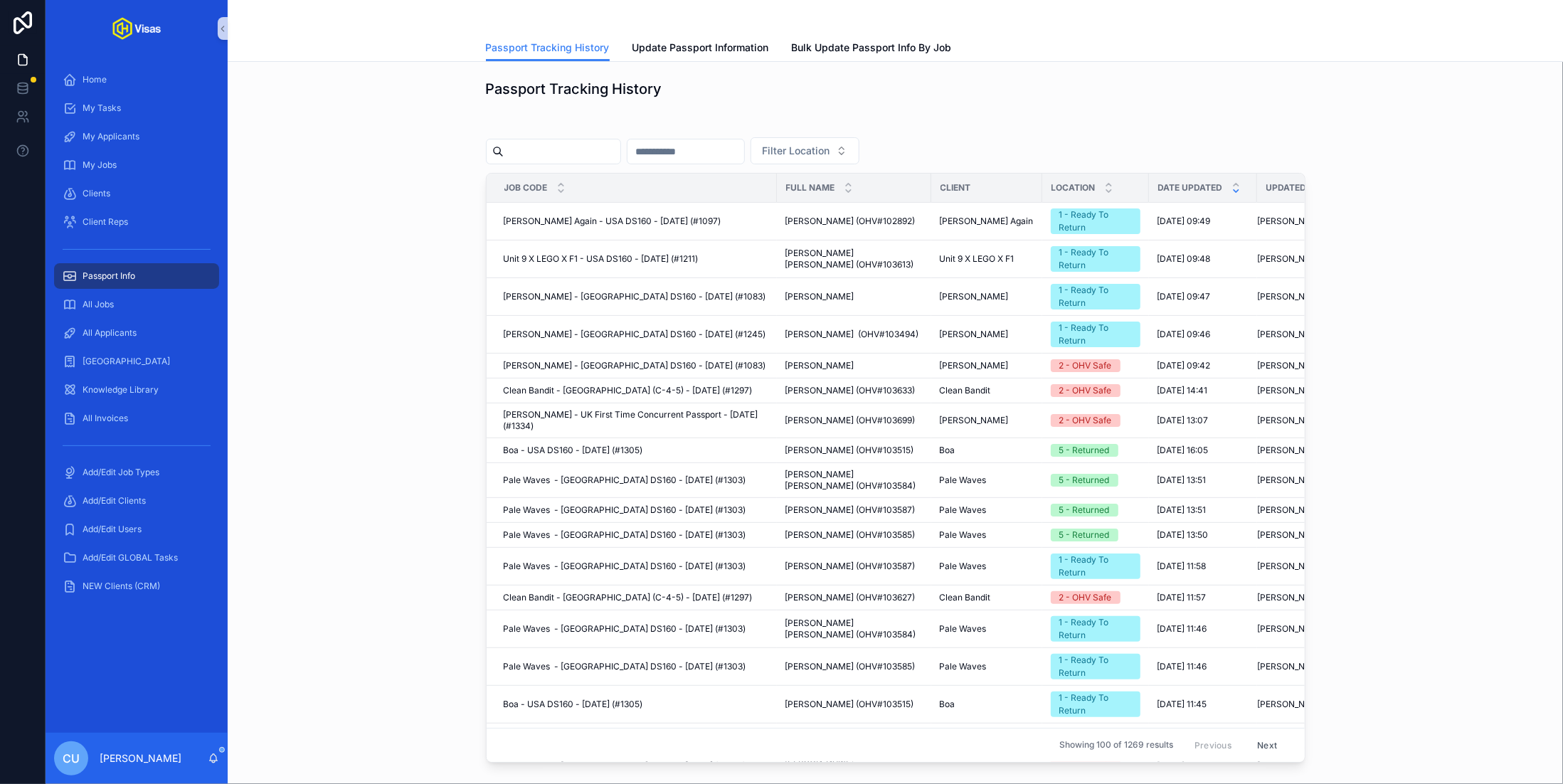
click at [467, 360] on div "Filter Location Job Code Full Name Client Location Date updated UpdatedBy Fred …" at bounding box center [895, 442] width 1313 height 653
